Goal: Manage account settings

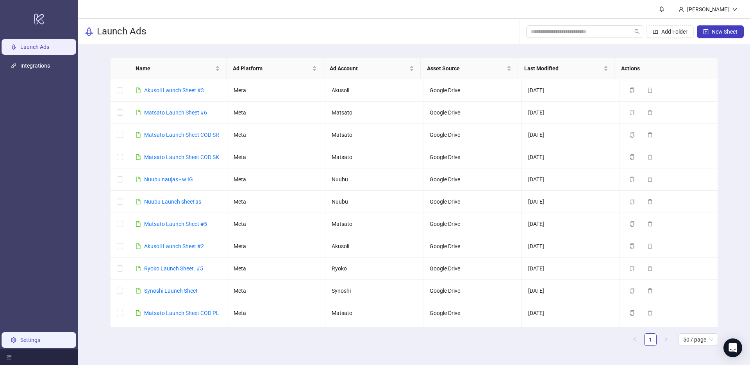
click at [30, 342] on link "Settings" at bounding box center [30, 340] width 20 height 6
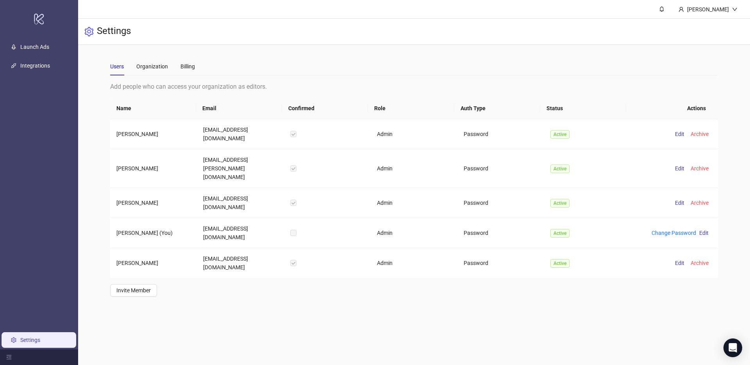
click at [325, 330] on main "[PERSON_NAME] Settings Users Organization Billing Add people who can access you…" at bounding box center [414, 182] width 672 height 365
click at [264, 320] on main "[PERSON_NAME] Settings Users Organization Billing Add people who can access you…" at bounding box center [414, 182] width 672 height 365
click at [186, 64] on div "Billing" at bounding box center [187, 66] width 14 height 9
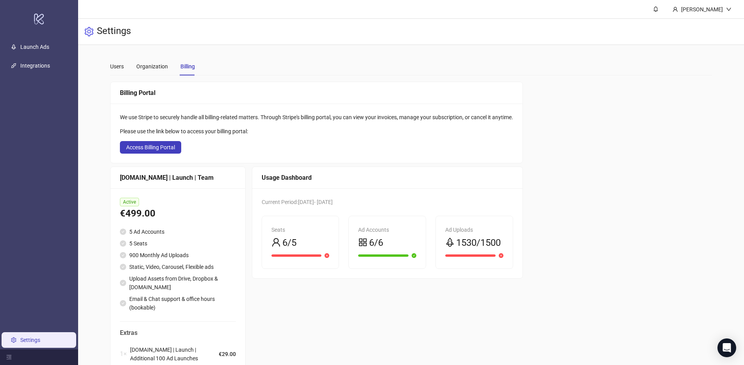
click at [465, 286] on div "Usage Dashboard Current Period: [DATE] - [DATE] Seats 6/5 Ad Accounts 6/6 Ad Up…" at bounding box center [387, 287] width 271 height 242
click at [542, 217] on div "Billing Portal We use Stripe to securely handle all billing-related matters. Th…" at bounding box center [411, 245] width 602 height 327
click at [536, 206] on div "Billing Portal We use Stripe to securely handle all billing-related matters. Th…" at bounding box center [411, 245] width 602 height 327
drag, startPoint x: 53, startPoint y: 51, endPoint x: 39, endPoint y: 46, distance: 14.8
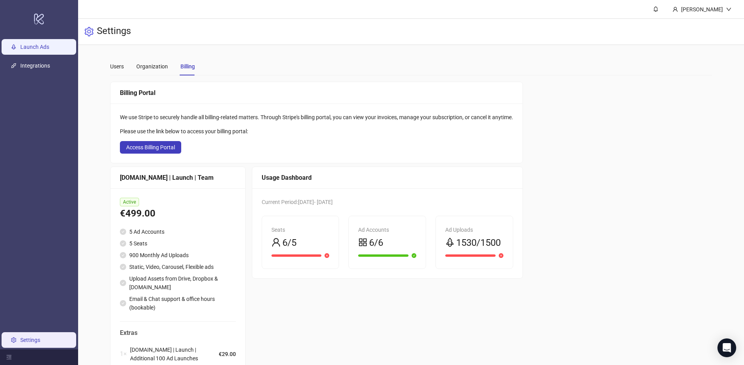
click at [49, 50] on link "Launch Ads" at bounding box center [34, 47] width 29 height 6
